Goal: Information Seeking & Learning: Learn about a topic

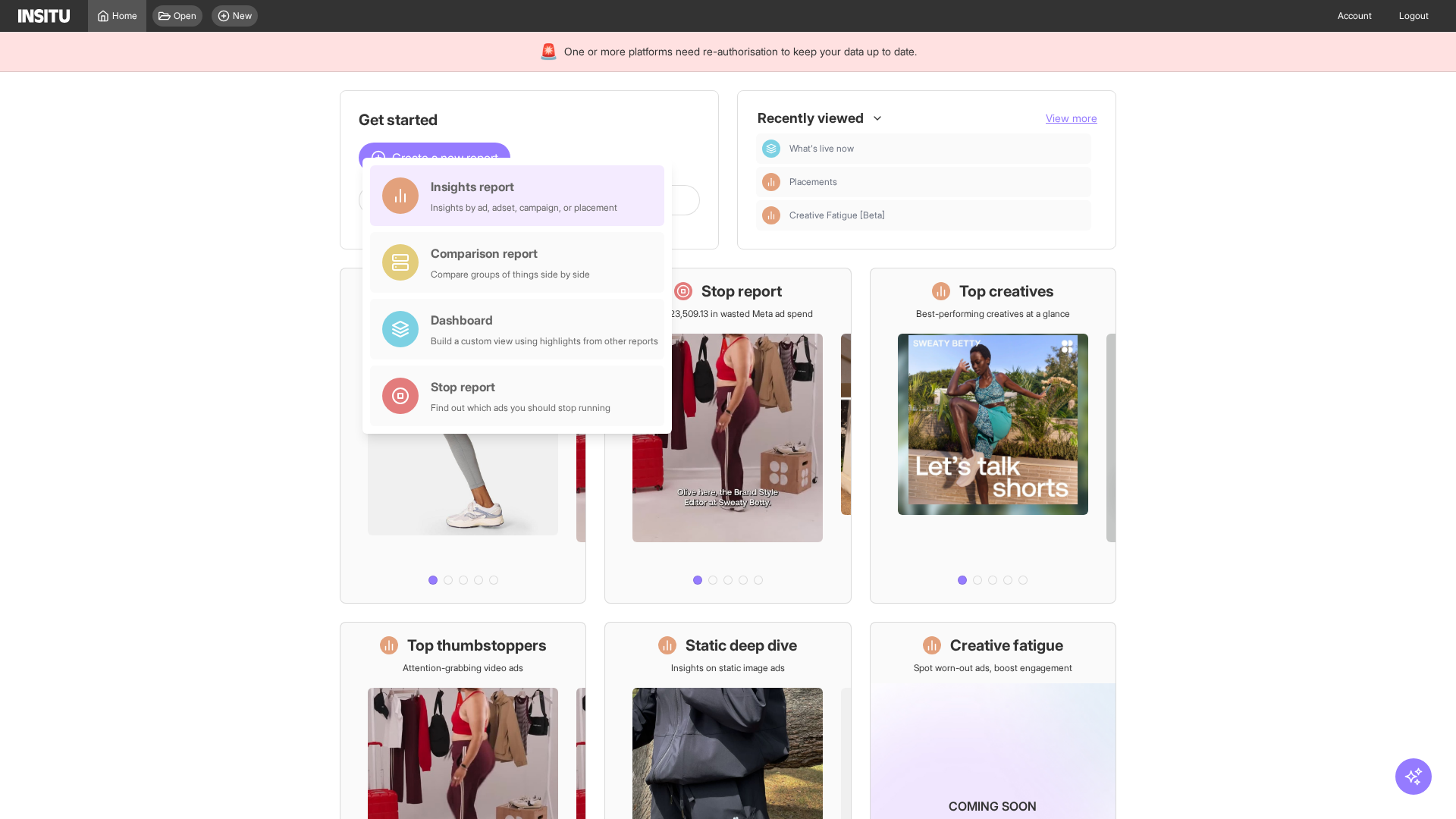
click at [521, 196] on div "Insights report Insights by ad, adset, campaign, or placement" at bounding box center [524, 196] width 187 height 36
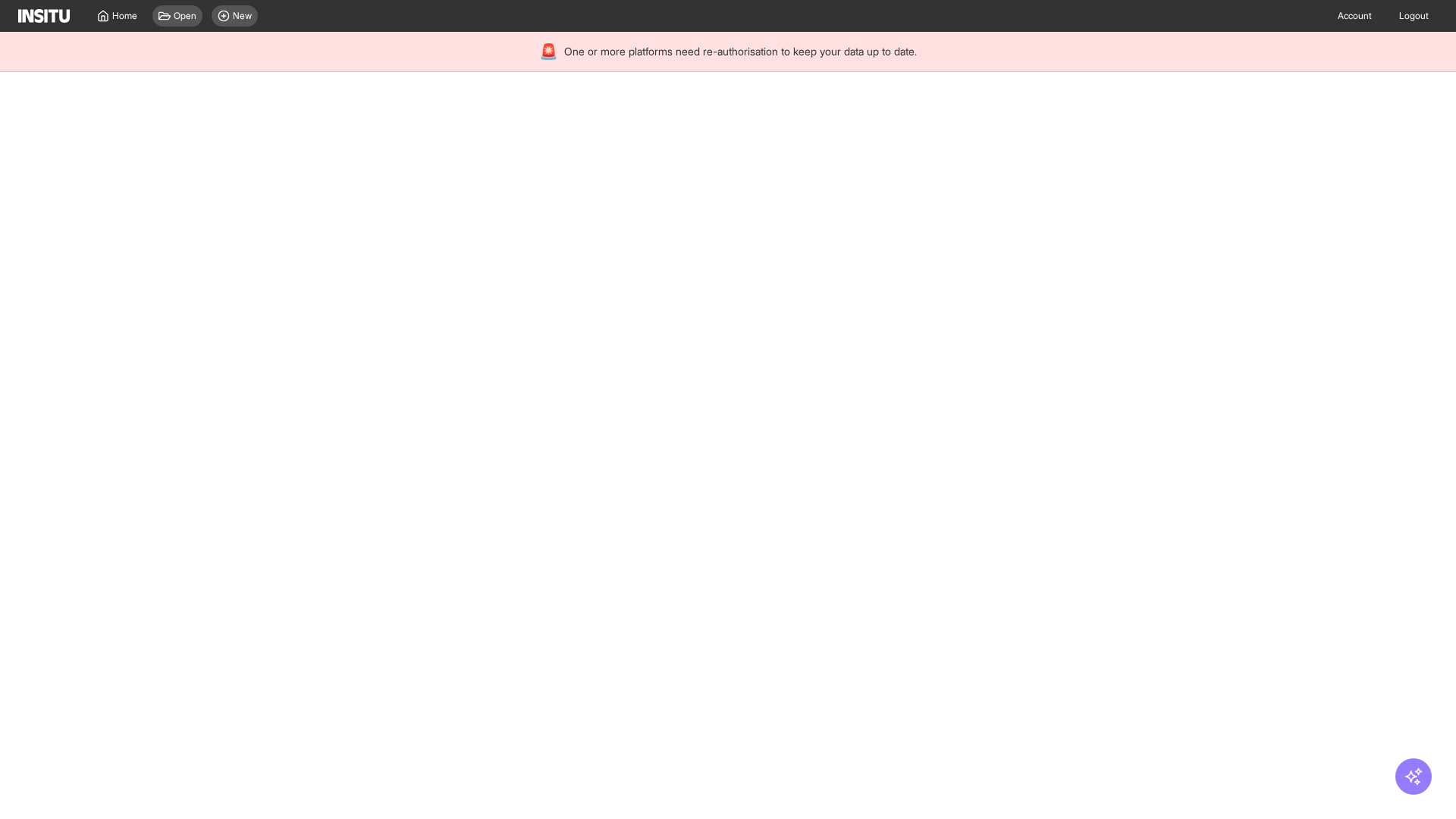
select select "**"
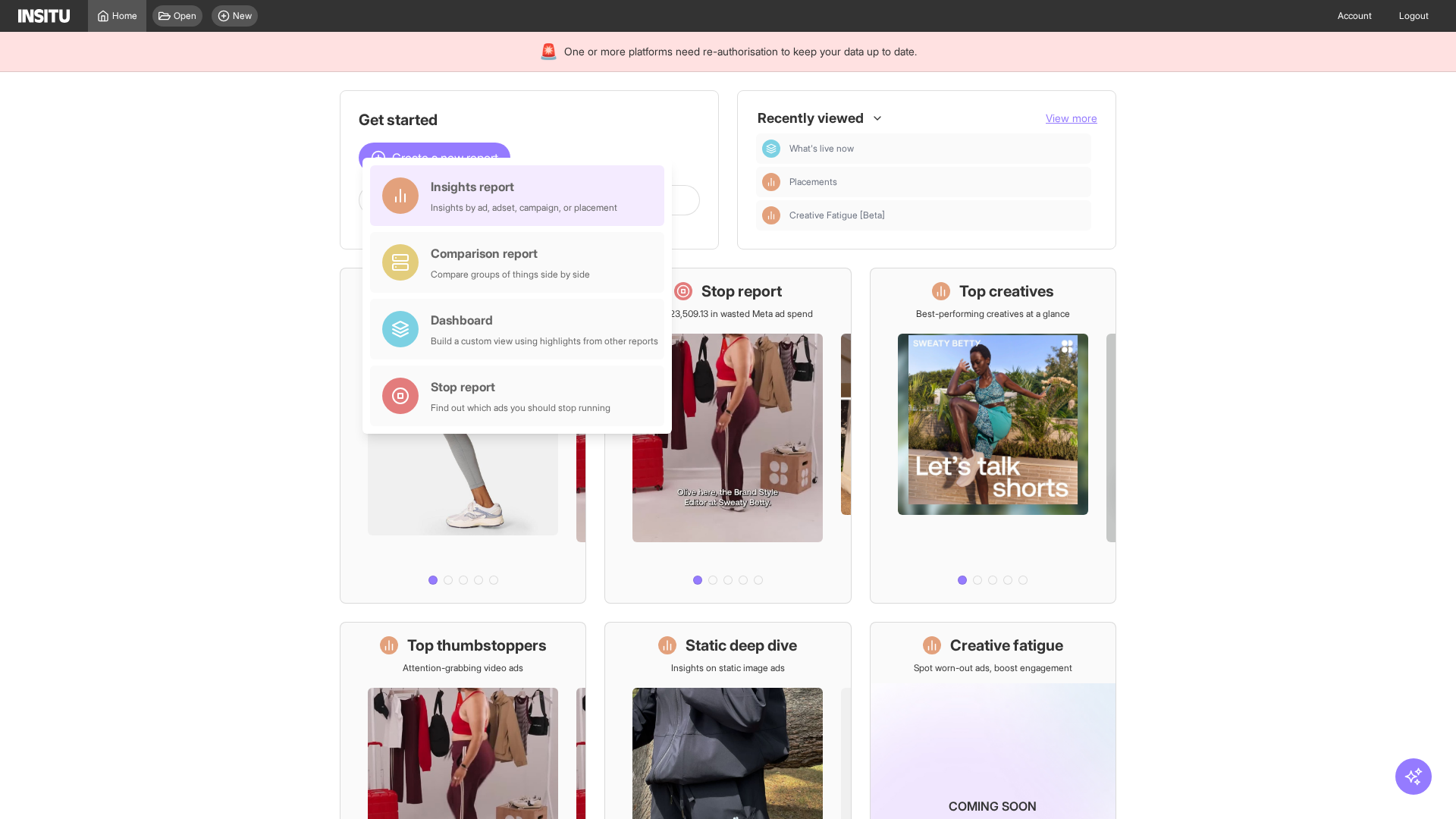
click at [521, 196] on div "Insights report Insights by ad, adset, campaign, or placement" at bounding box center [524, 196] width 187 height 36
